Goal: Find specific page/section: Find specific page/section

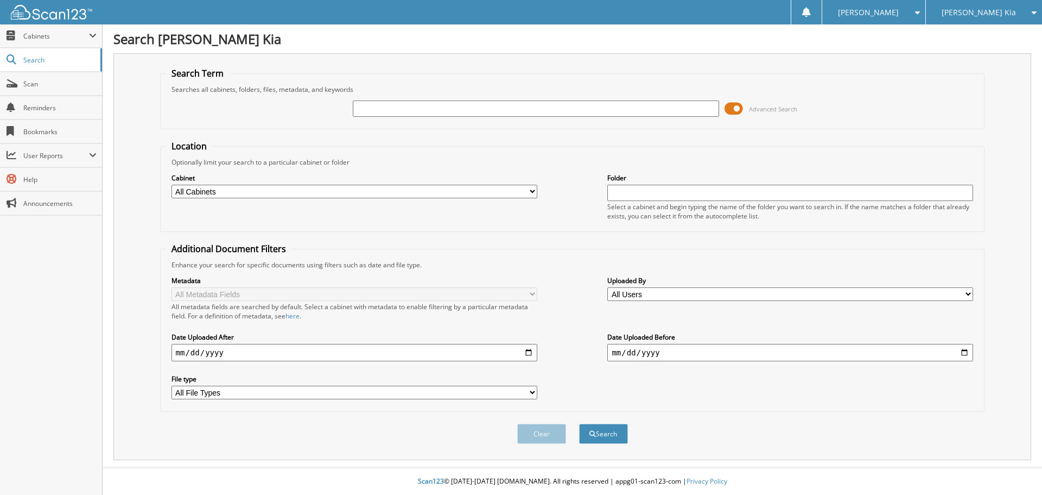
click at [377, 116] on input "text" at bounding box center [536, 108] width 366 height 16
type input "505187"
click at [579, 423] on button "Search" at bounding box center [603, 433] width 49 height 20
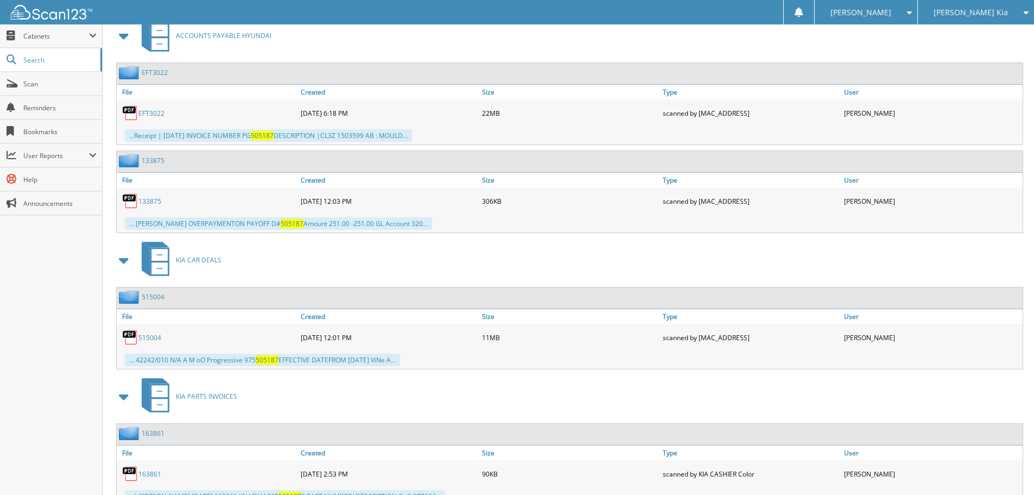
scroll to position [1203, 0]
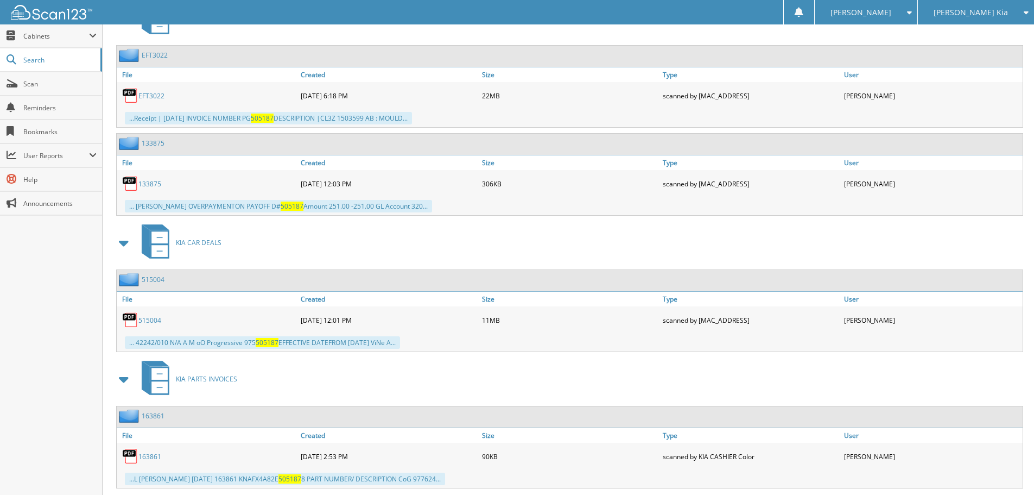
click at [150, 317] on link "515004" at bounding box center [149, 319] width 23 height 9
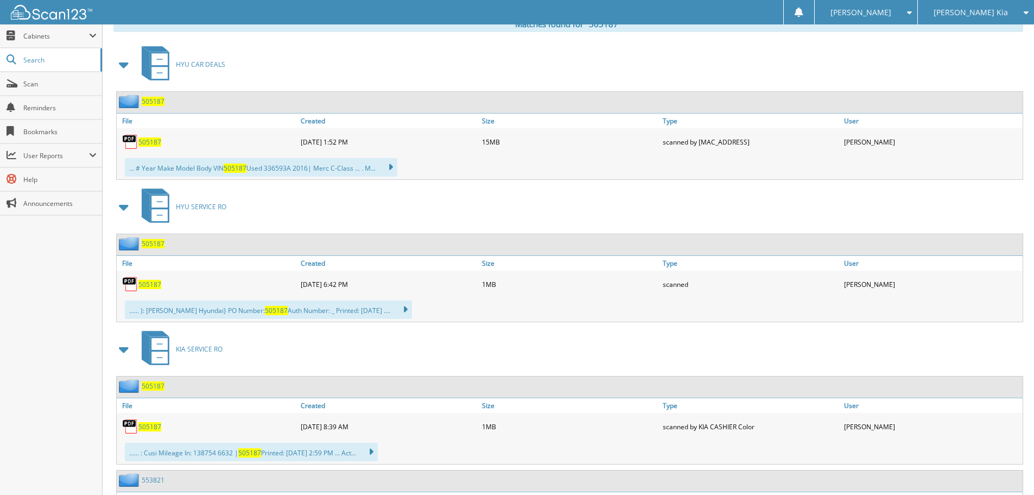
scroll to position [443, 0]
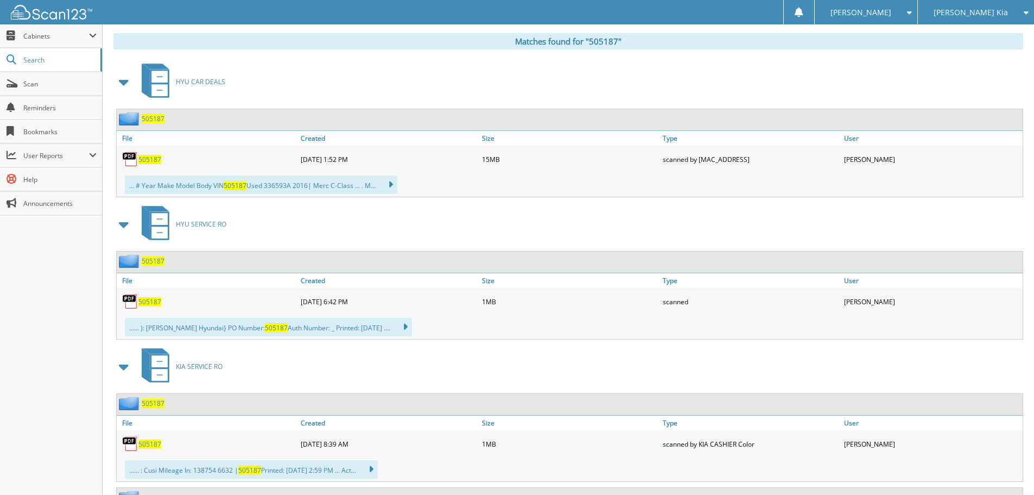
click at [147, 157] on span "505187" at bounding box center [149, 159] width 23 height 9
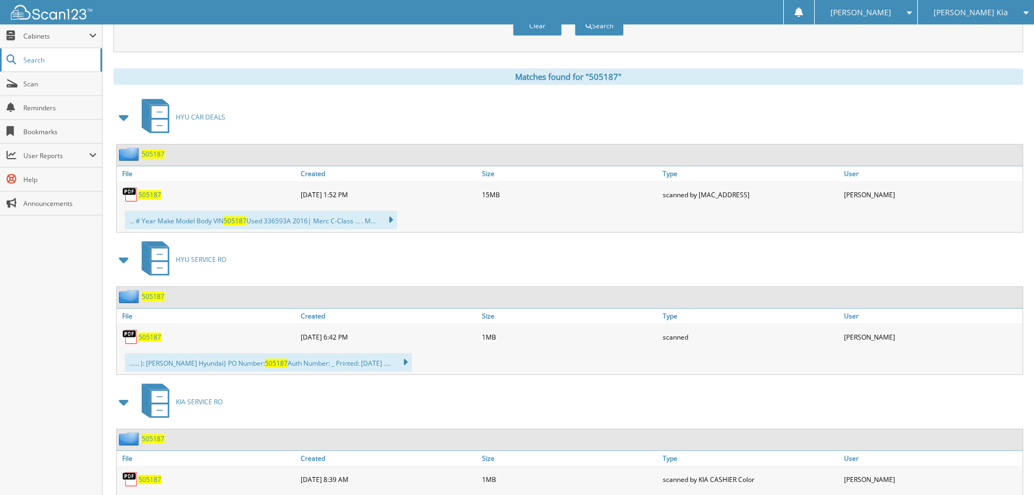
scroll to position [389, 0]
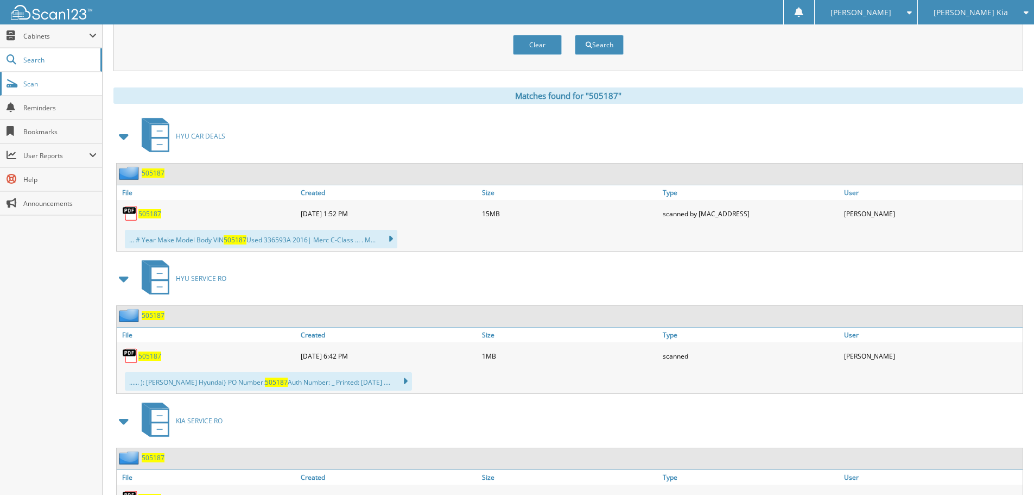
click at [28, 85] on span "Scan" at bounding box center [59, 83] width 73 height 9
